Goal: Register for event/course

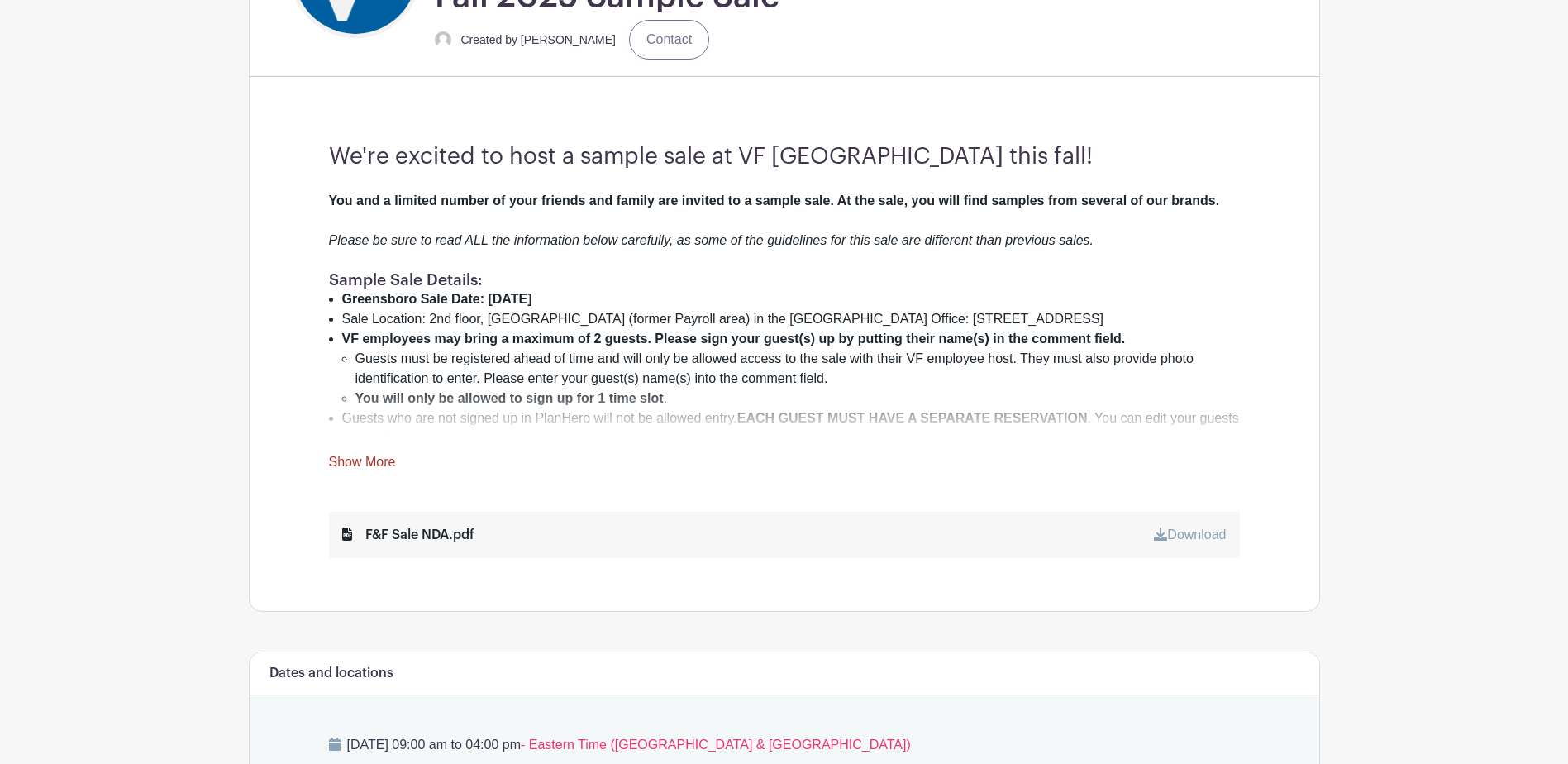
scroll to position [496, 0]
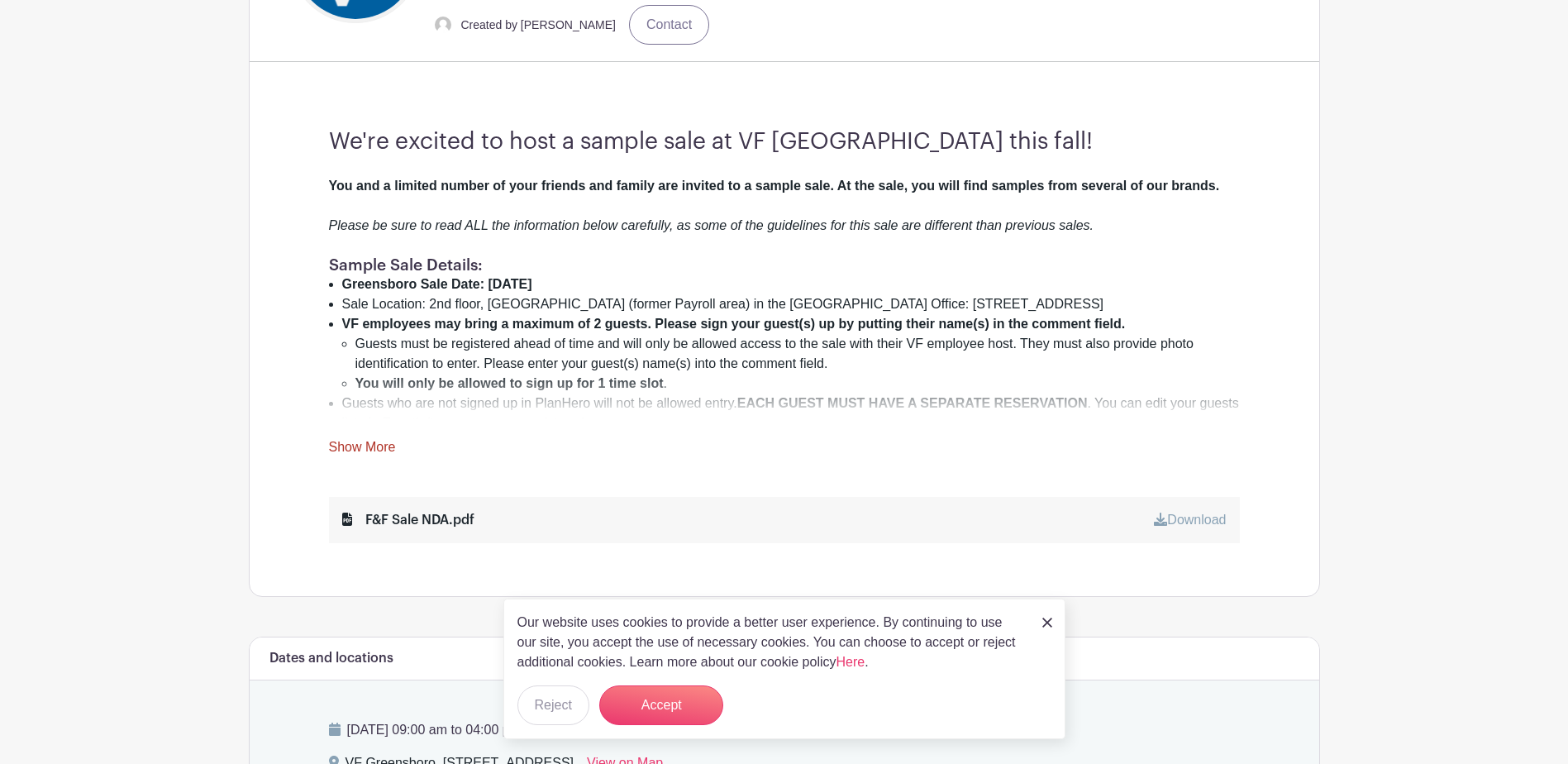
click at [380, 446] on link "Show More" at bounding box center [362, 451] width 67 height 20
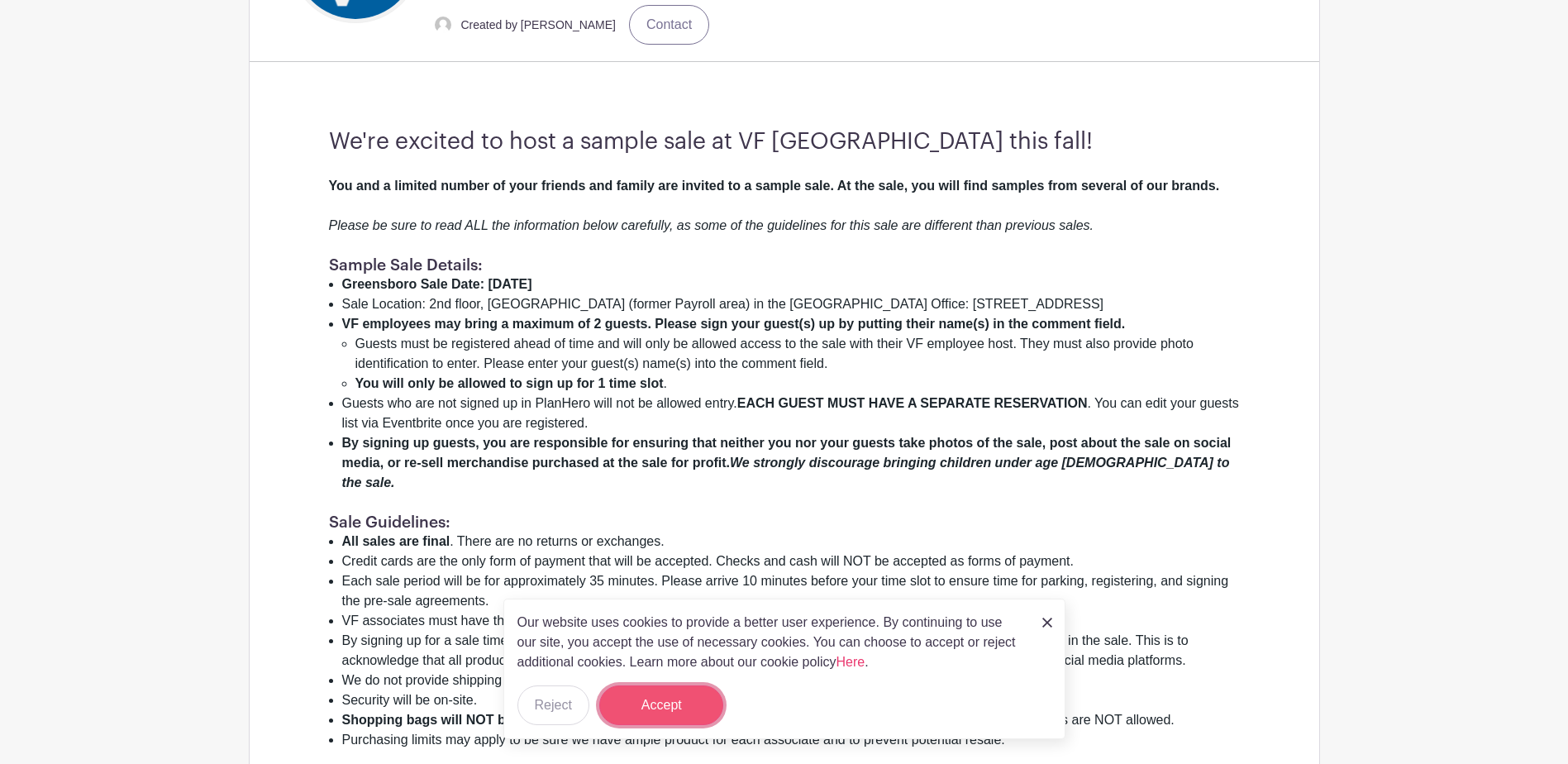
click at [677, 712] on button "Accept" at bounding box center [662, 705] width 124 height 40
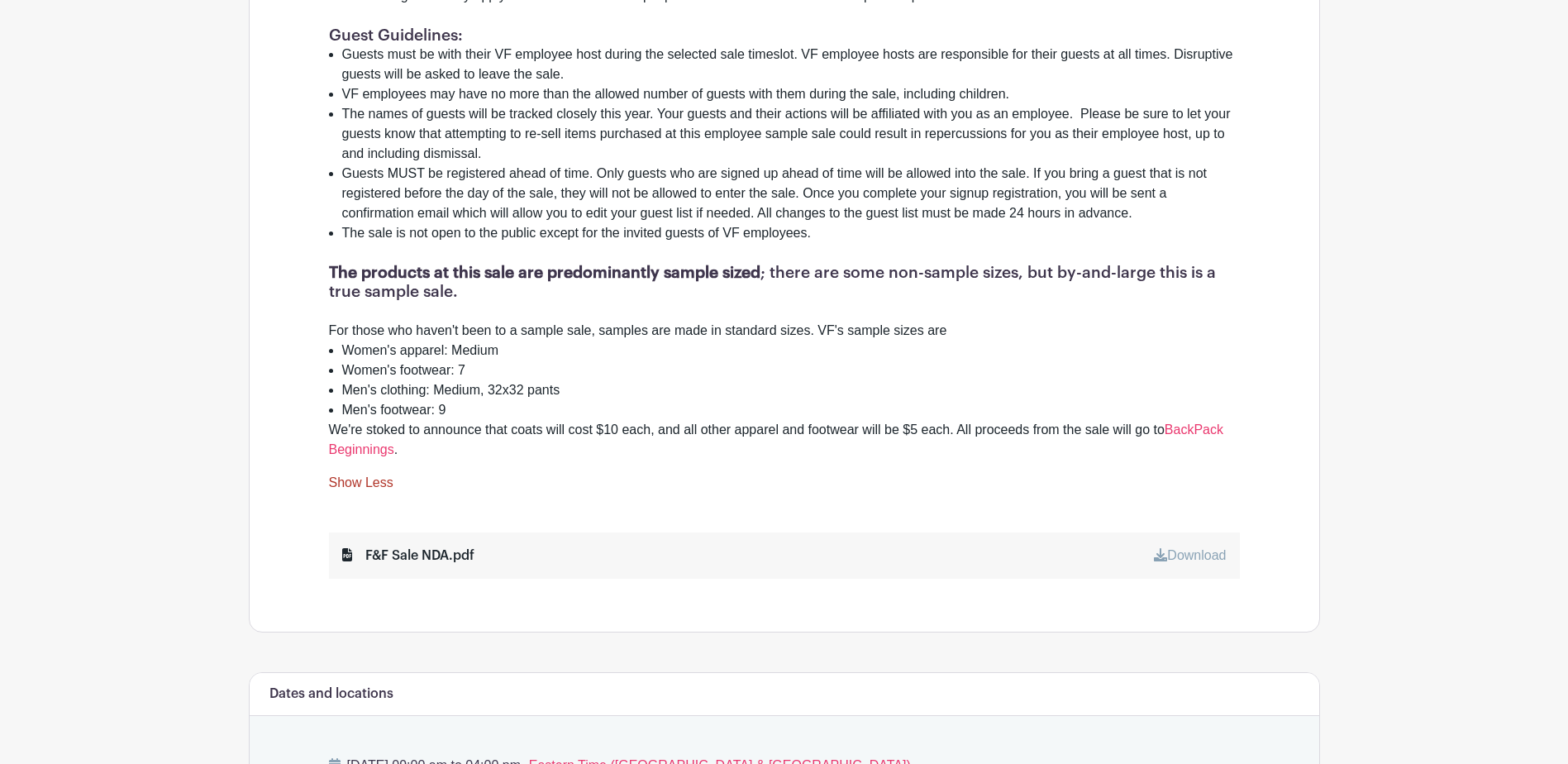
scroll to position [1323, 0]
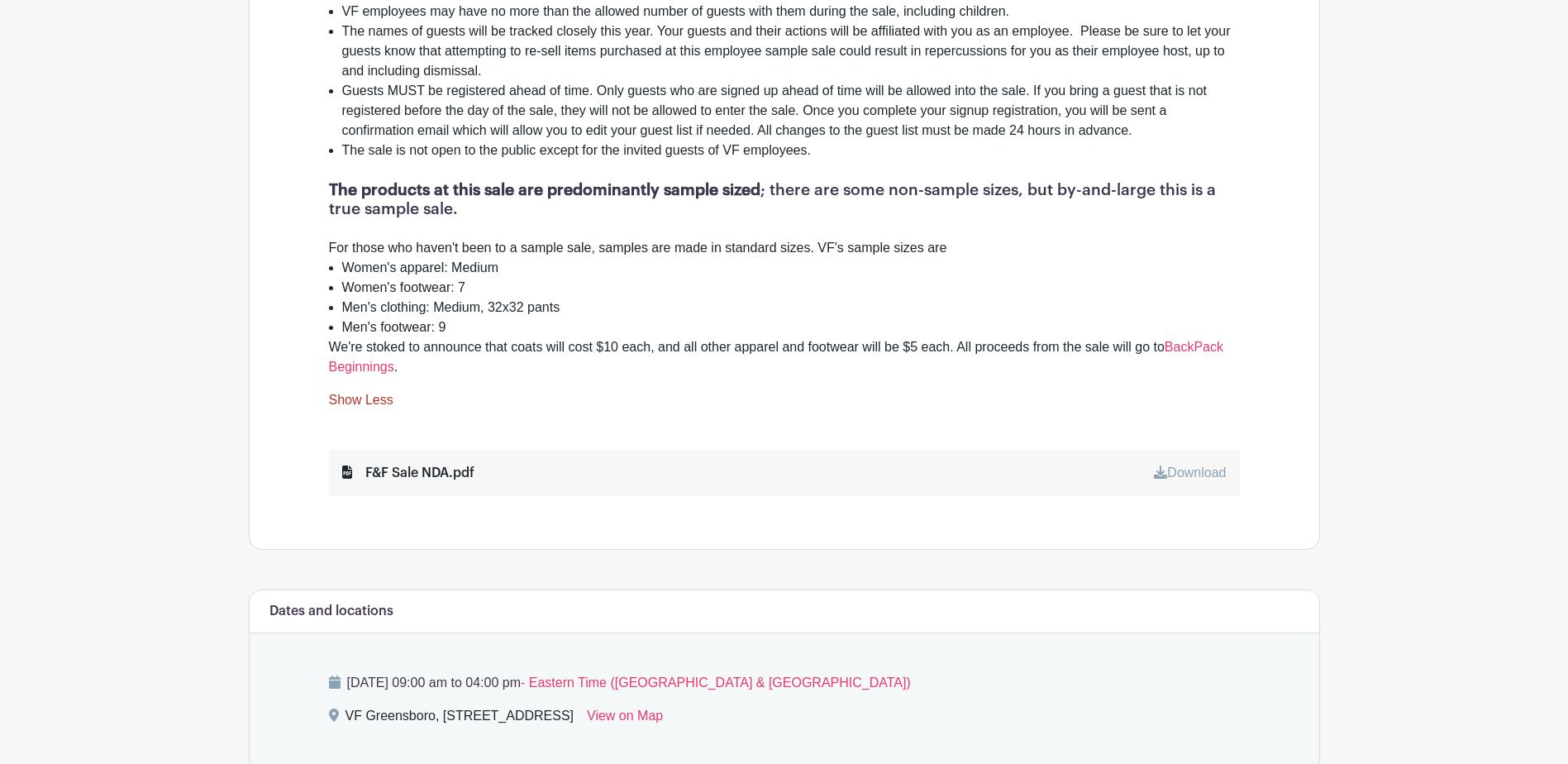
click at [1208, 465] on link "Download" at bounding box center [1190, 472] width 72 height 14
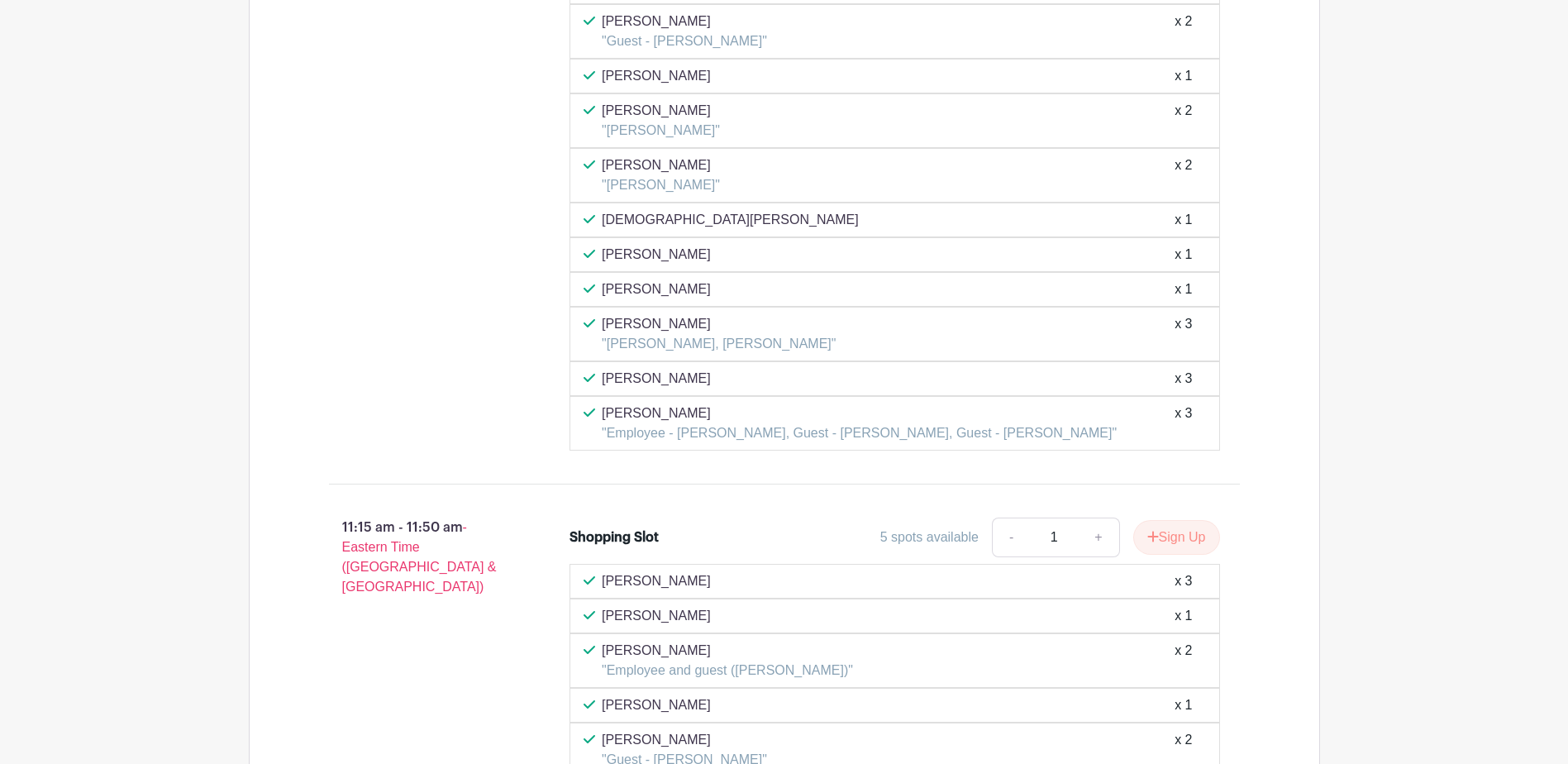
scroll to position [5045, 0]
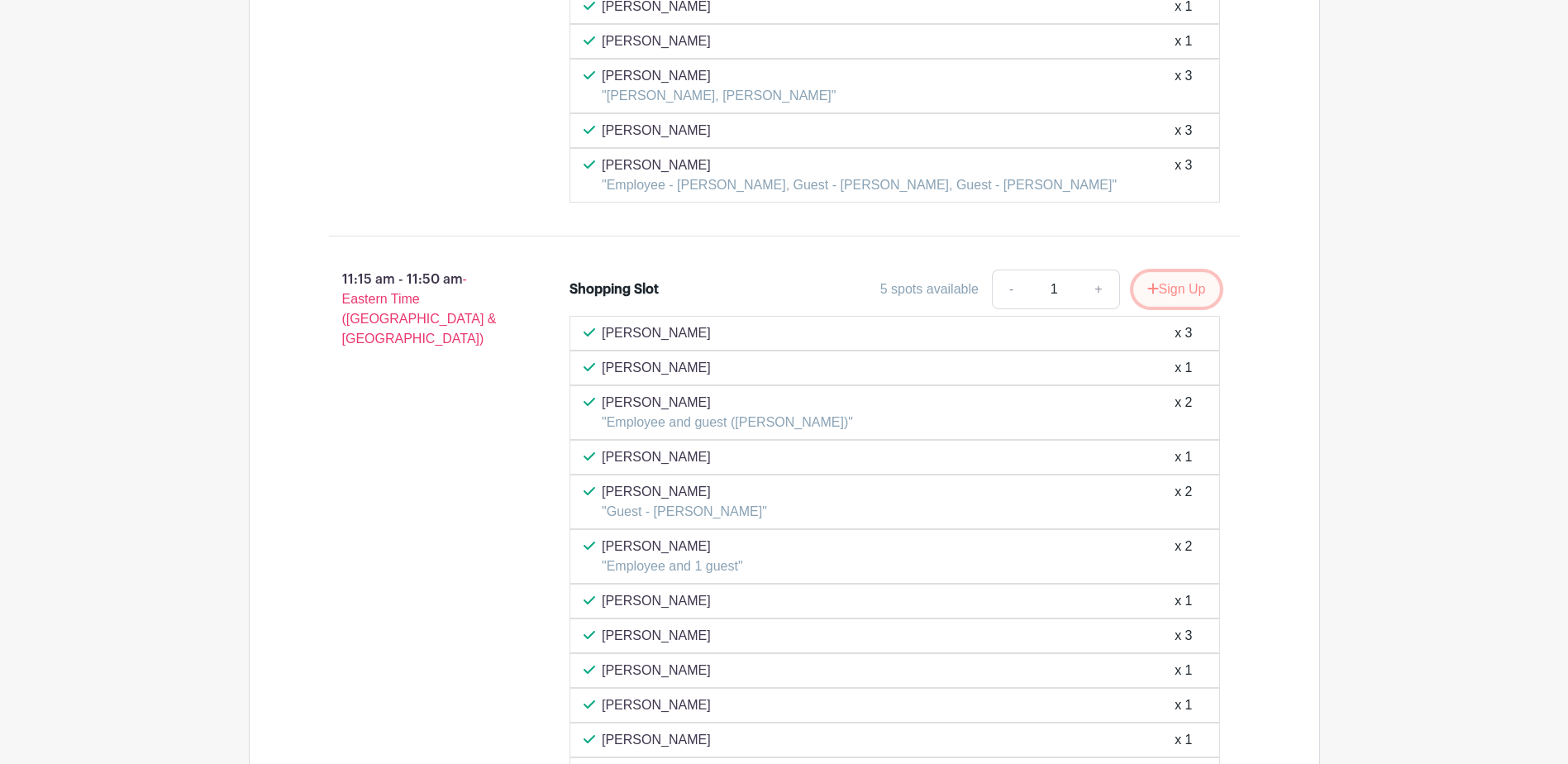
click at [1188, 272] on button "Sign Up" at bounding box center [1177, 288] width 87 height 34
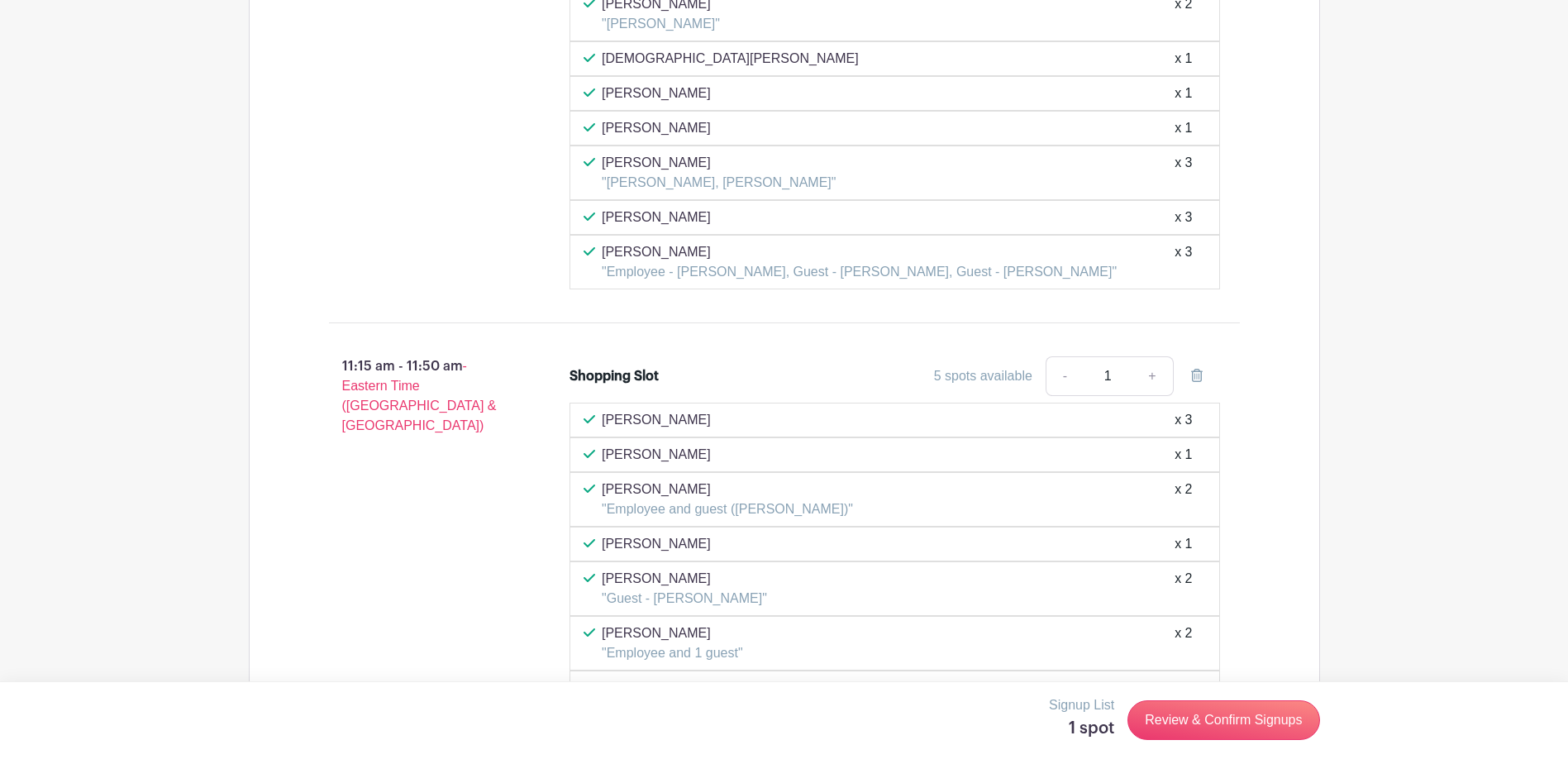
scroll to position [4879, 0]
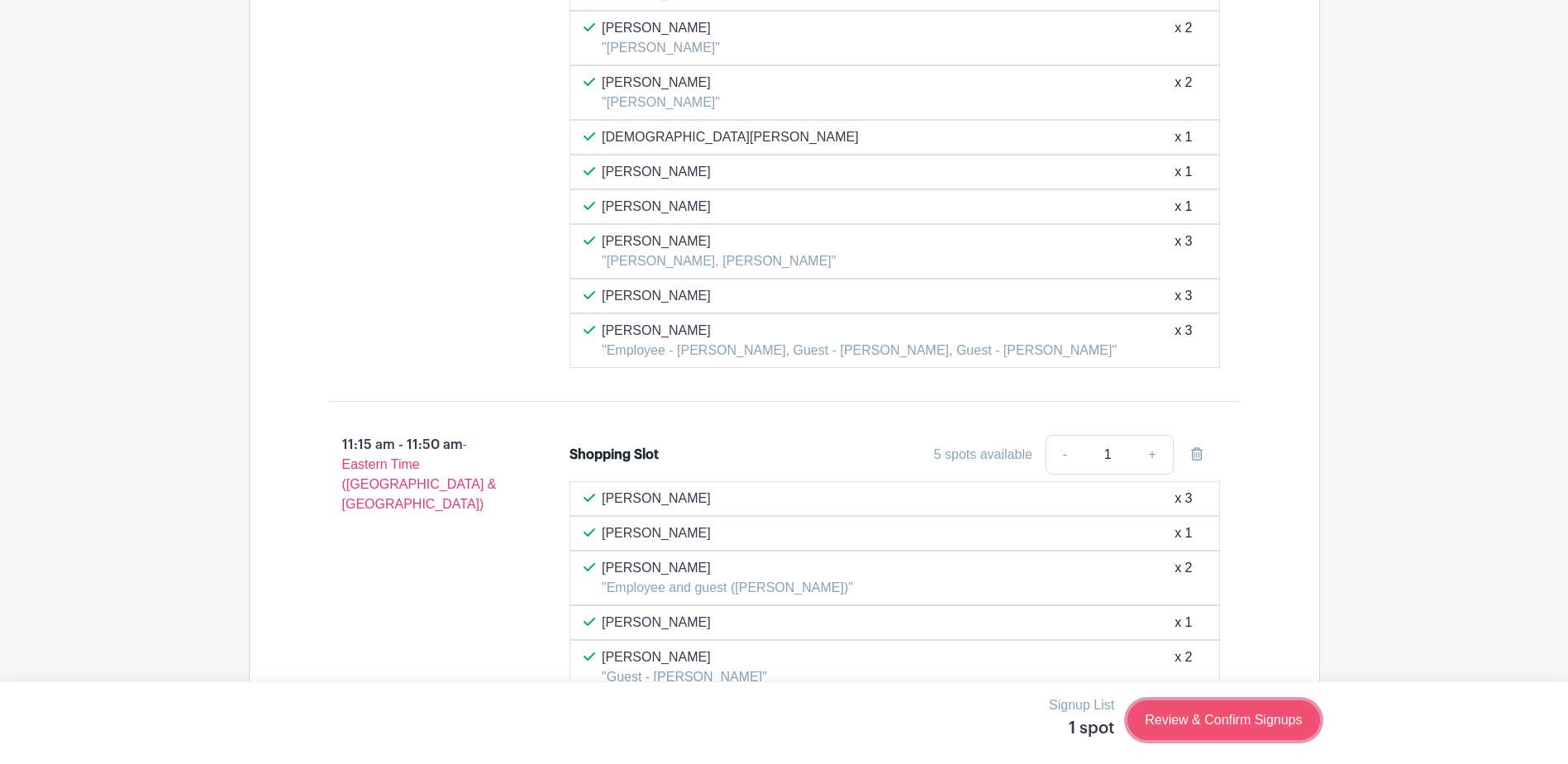
click at [1253, 720] on link "Review & Confirm Signups" at bounding box center [1223, 719] width 192 height 40
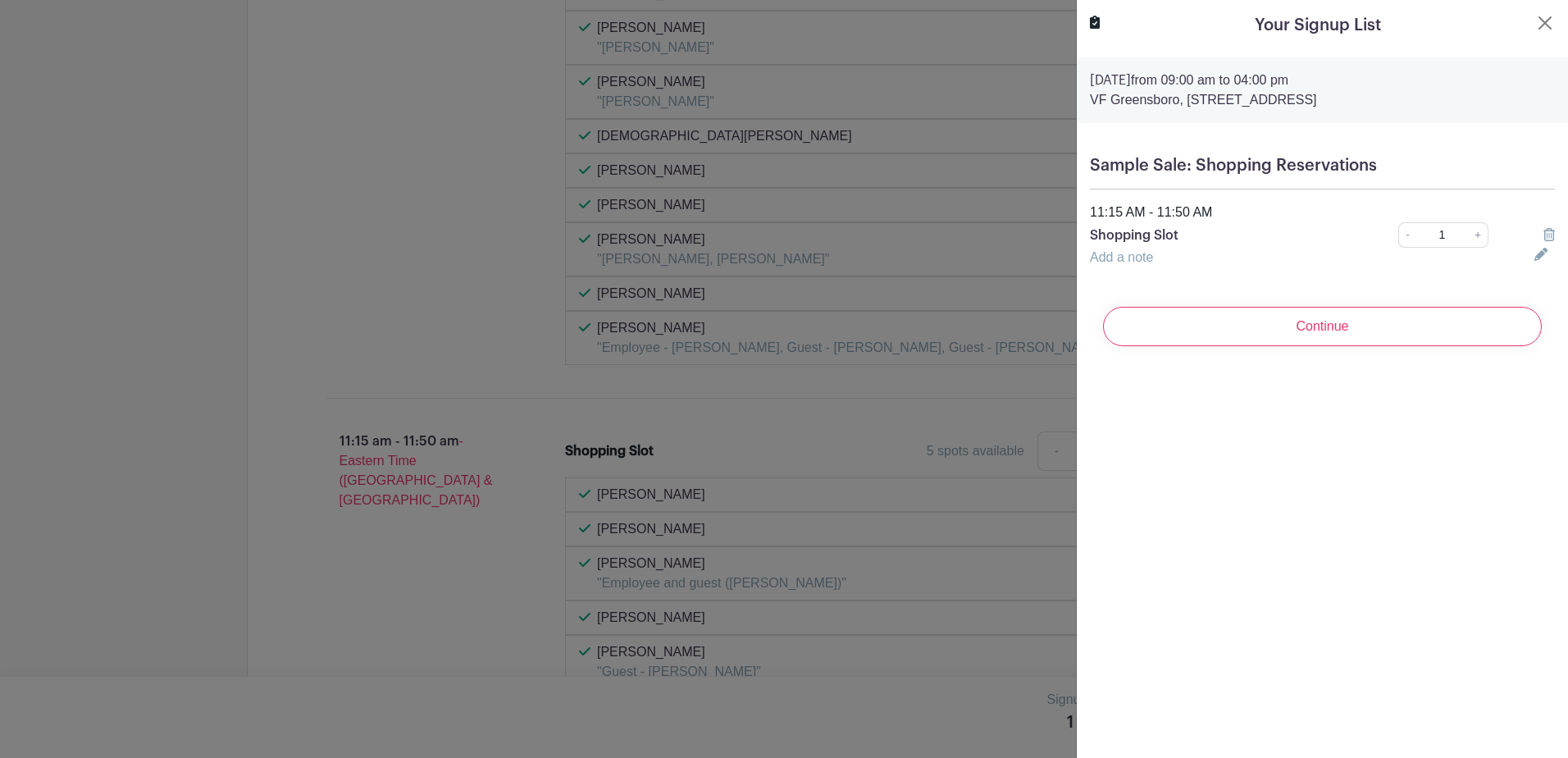
click at [1126, 254] on link "Add a note" at bounding box center [1121, 257] width 63 height 14
click at [1122, 262] on input "text" at bounding box center [1302, 267] width 425 height 40
click at [1535, 264] on icon at bounding box center [1539, 267] width 8 height 13
click at [1103, 254] on link "Add a note" at bounding box center [1121, 257] width 63 height 14
click at [1470, 235] on link "+" at bounding box center [1479, 235] width 20 height 26
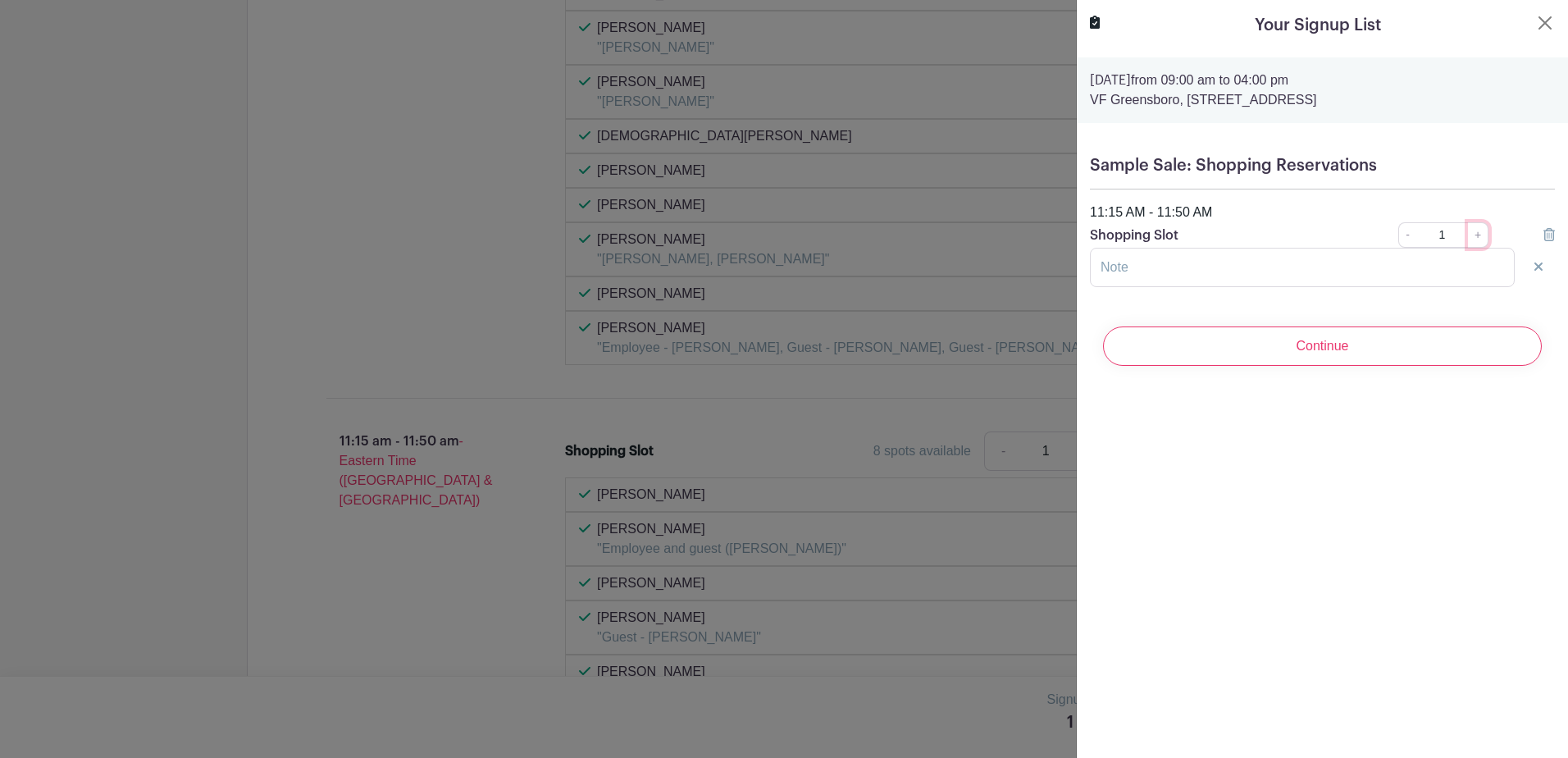
type input "2"
click at [1147, 269] on input "text" at bounding box center [1302, 267] width 425 height 40
type input "T"
drag, startPoint x: 1306, startPoint y: 350, endPoint x: 1093, endPoint y: 259, distance: 231.6
click at [1093, 259] on form "[DATE] 09:00 am to 04:00 pm VF Greensboro, [STREET_ADDRESS] Sample Sale: Shoppi…" at bounding box center [1322, 218] width 491 height 322
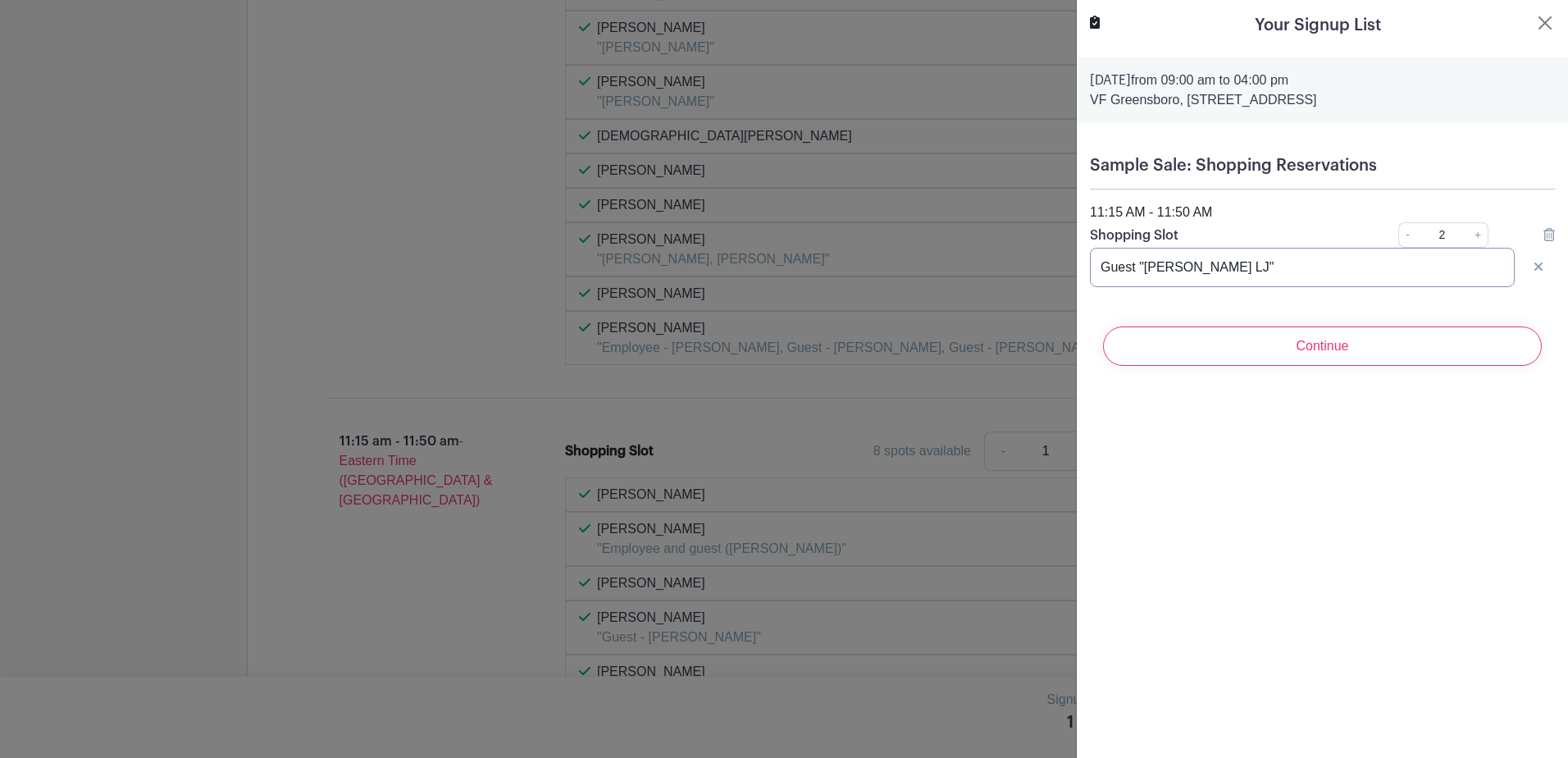
click at [1103, 263] on input "Guest "[PERSON_NAME] LJ"" at bounding box center [1302, 267] width 425 height 40
type input "Employee and Guest "[PERSON_NAME] LJ""
click at [1301, 340] on input "Continue" at bounding box center [1322, 346] width 439 height 40
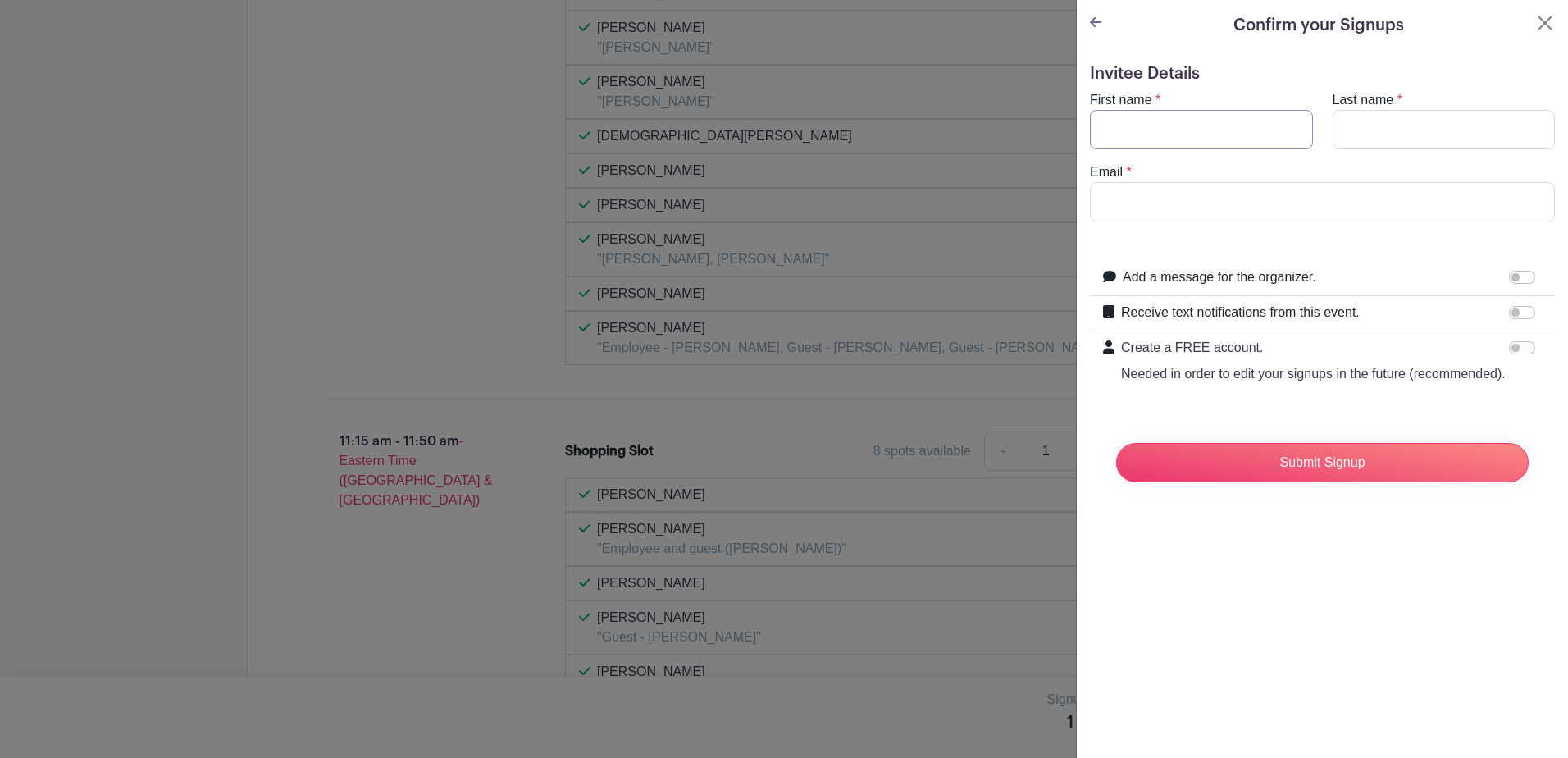
click at [1164, 129] on input "First name" at bounding box center [1201, 130] width 223 height 40
type input "[PERSON_NAME]"
click at [1116, 214] on input "Email" at bounding box center [1322, 201] width 465 height 40
type input "[EMAIL_ADDRESS][DOMAIN_NAME]"
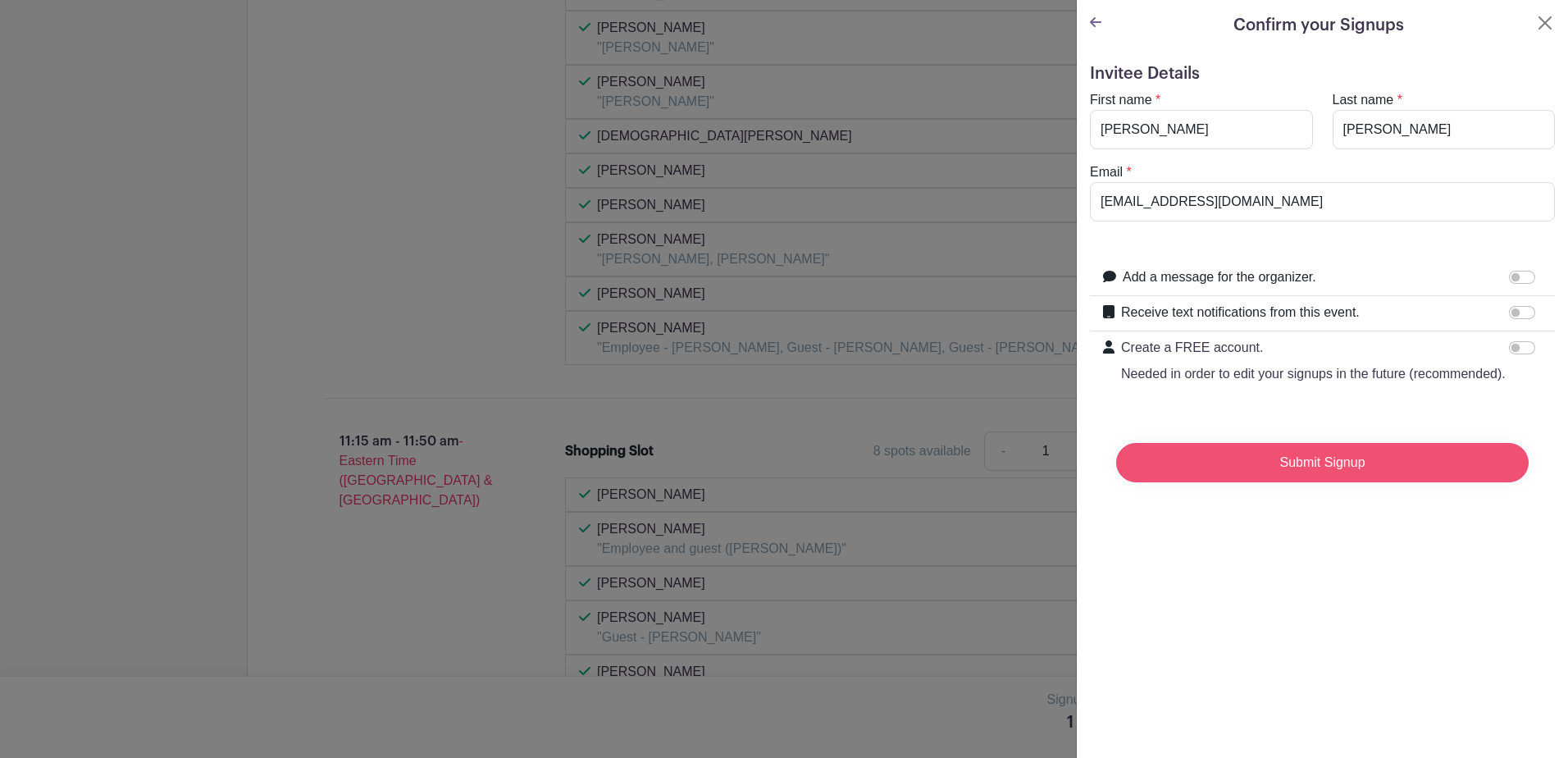
click at [1244, 482] on input "Submit Signup" at bounding box center [1322, 463] width 413 height 40
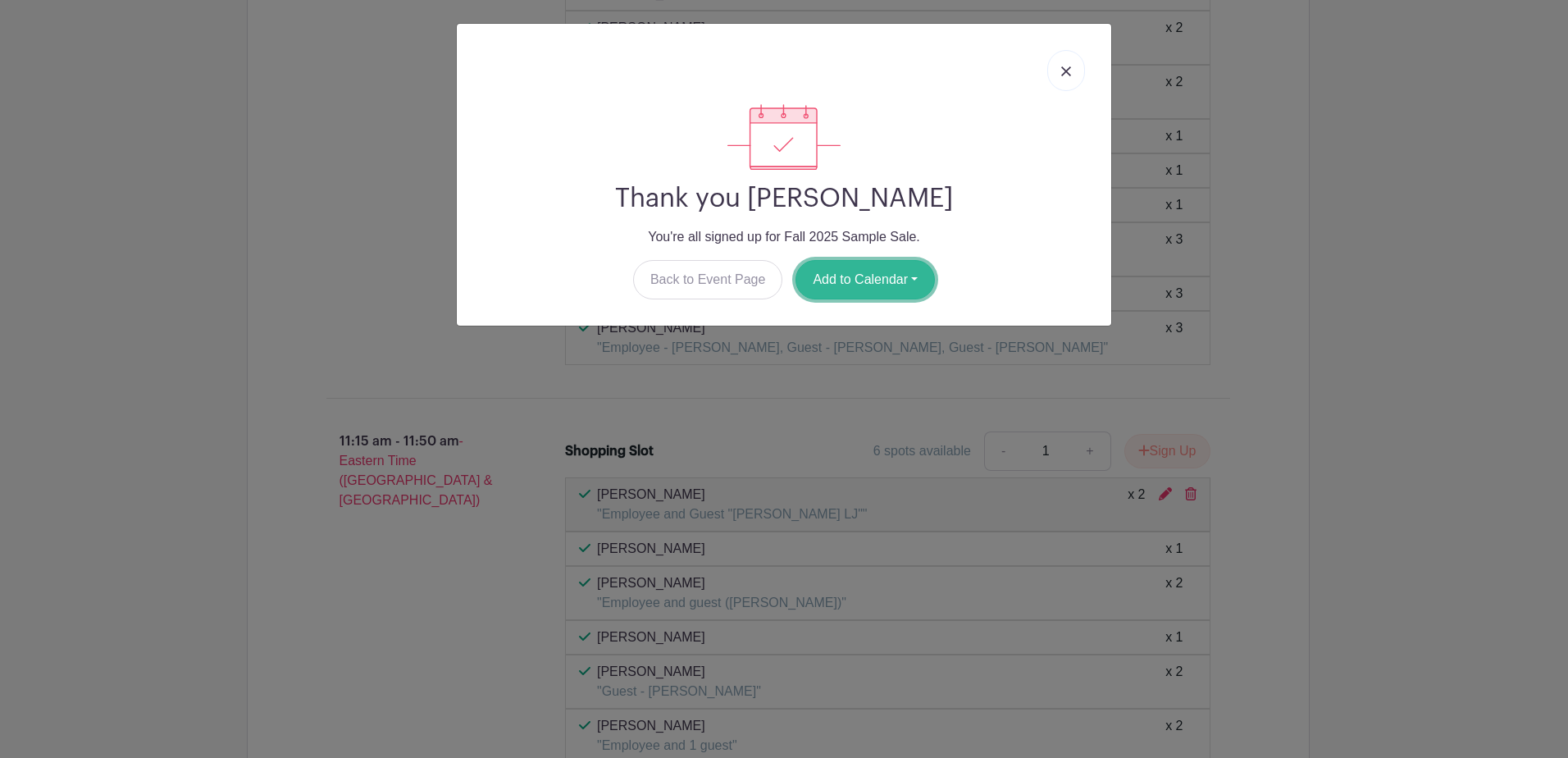
click at [874, 285] on button "Add to Calendar" at bounding box center [865, 280] width 140 height 40
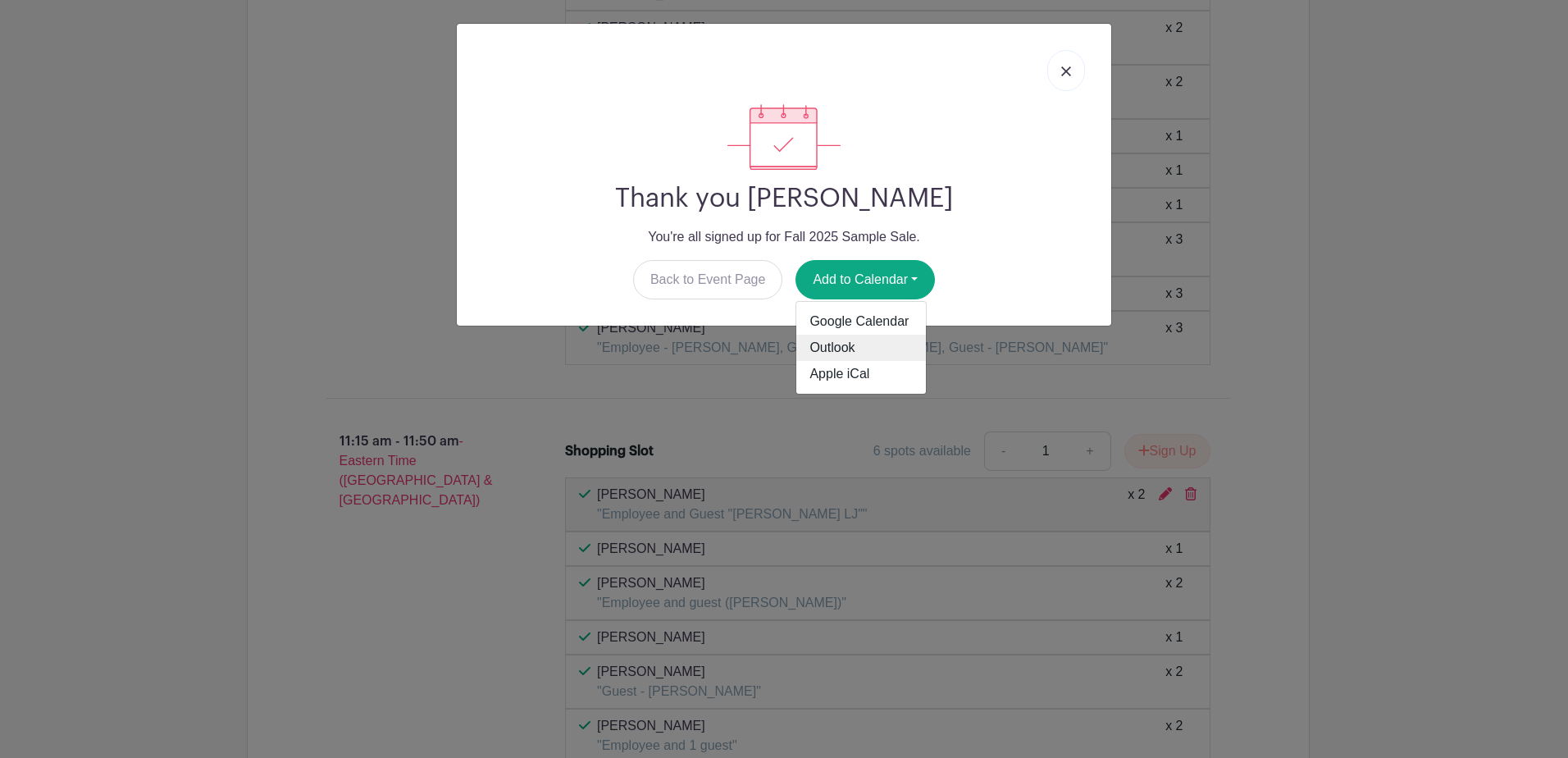
click at [830, 349] on link "Outlook" at bounding box center [861, 348] width 130 height 27
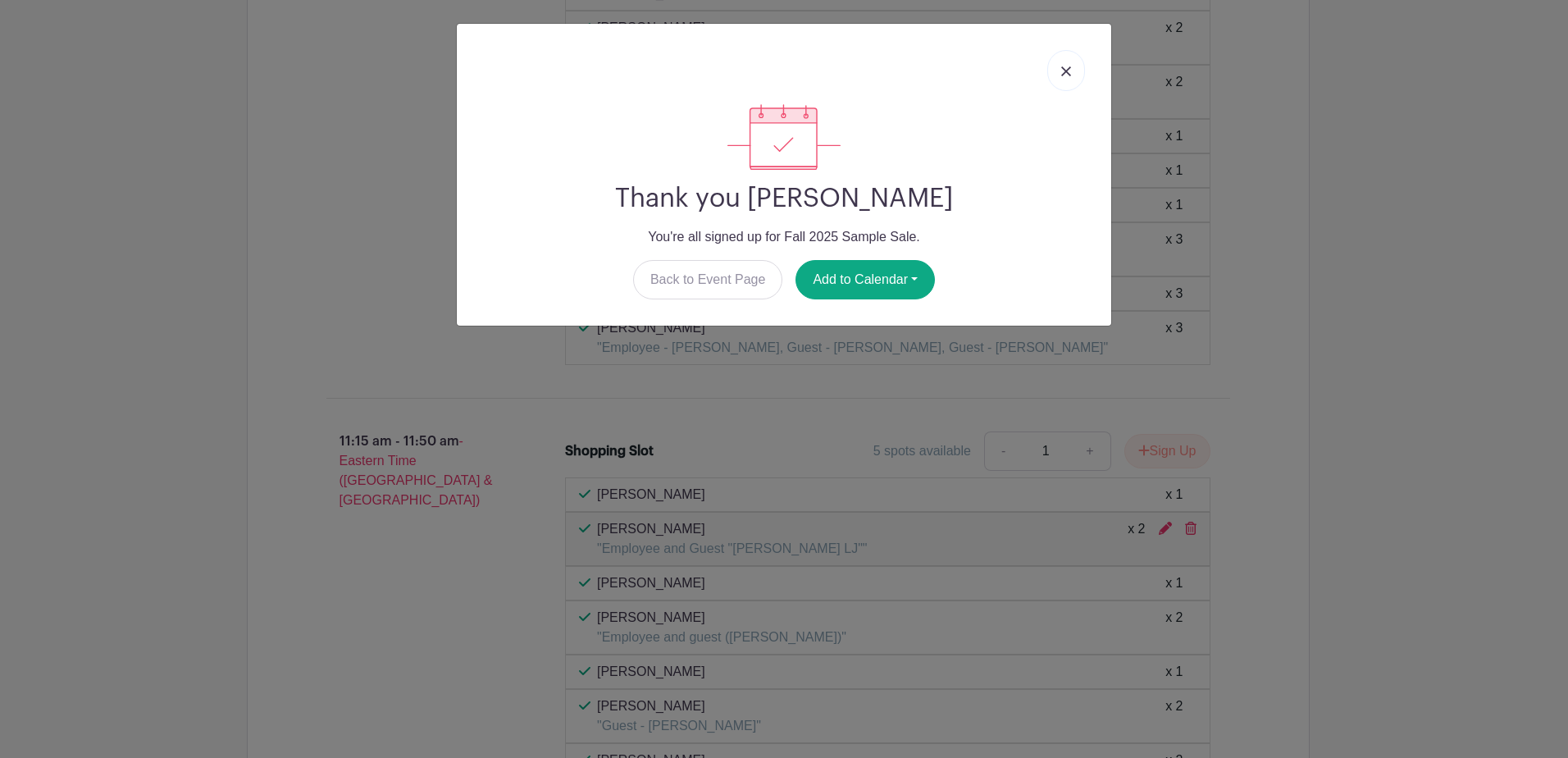
drag, startPoint x: 1401, startPoint y: 368, endPoint x: 1356, endPoint y: 301, distance: 80.7
click at [1390, 350] on div "Thank you [PERSON_NAME] You're all signed up for Fall 2025 Sample Sale. Back to…" at bounding box center [784, 379] width 1568 height 758
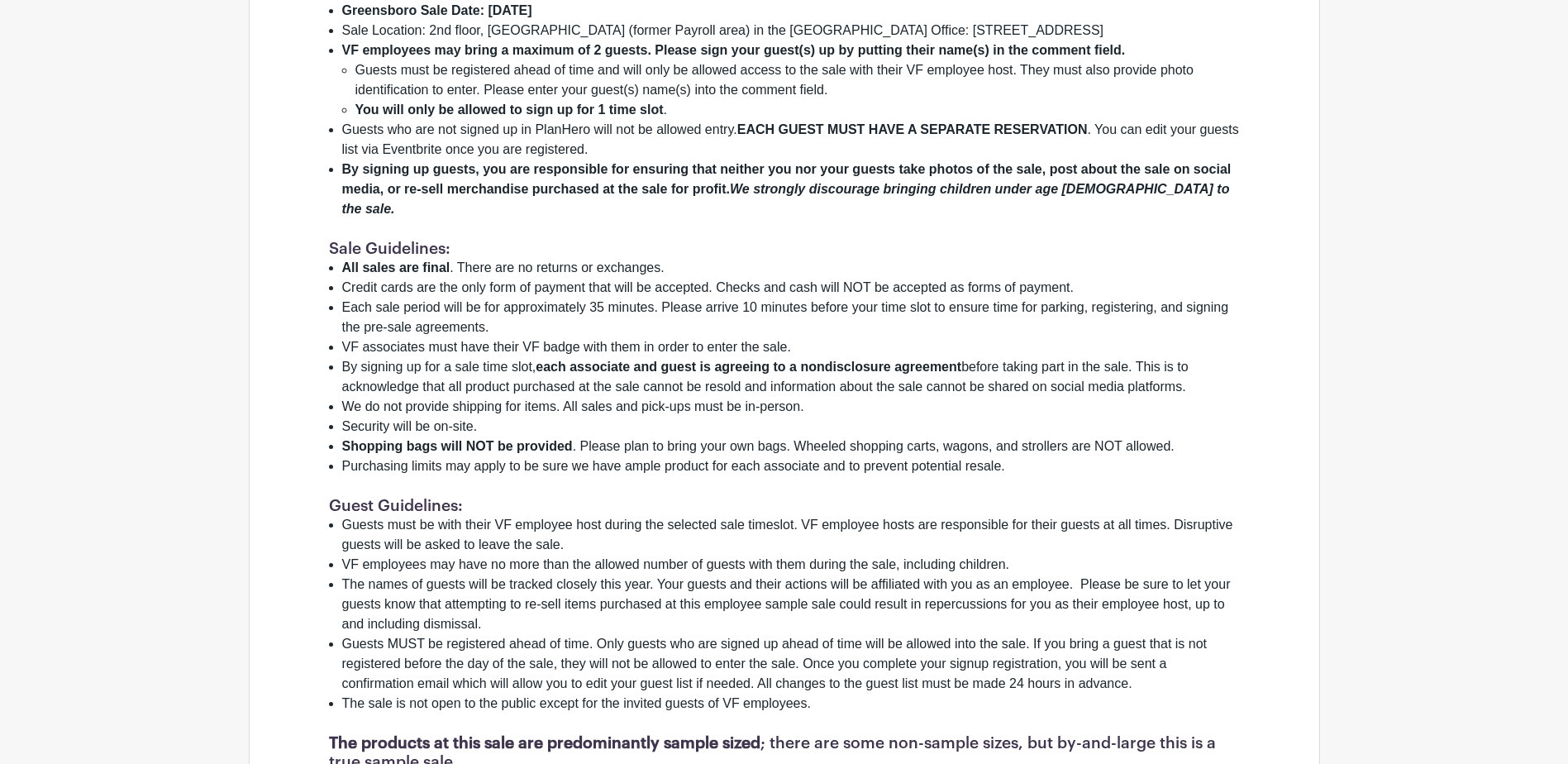
scroll to position [992, 0]
